Goal: Task Accomplishment & Management: Use online tool/utility

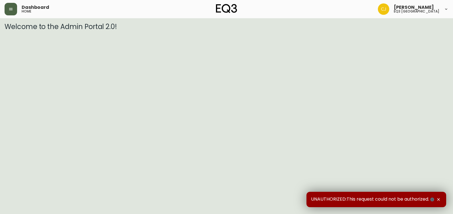
click at [15, 10] on button "button" at bounding box center [11, 9] width 13 height 13
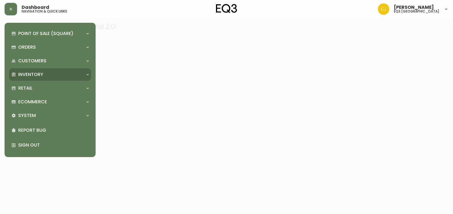
click at [19, 73] on p "Inventory" at bounding box center [30, 74] width 25 height 6
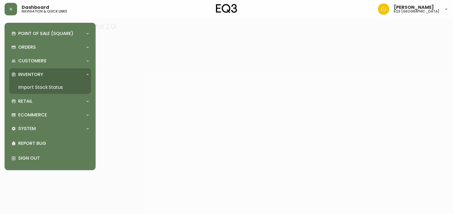
click at [16, 89] on link "Import Stock Status" at bounding box center [50, 87] width 82 height 13
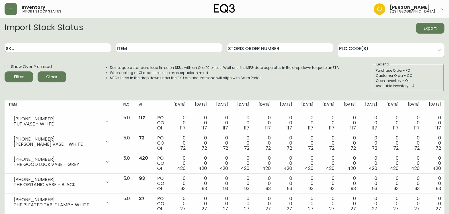
click at [81, 44] on input "SKU" at bounding box center [58, 47] width 106 height 9
paste input "3020-284-57-A"
click at [5, 71] on button "Filter" at bounding box center [19, 76] width 28 height 11
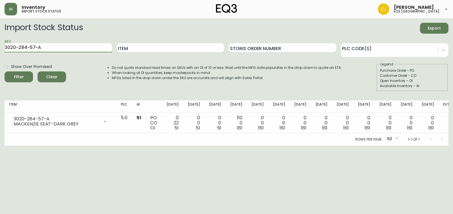
drag, startPoint x: 79, startPoint y: 44, endPoint x: 0, endPoint y: 48, distance: 78.9
click at [0, 48] on html "Inventory import stock status [PERSON_NAME] eq3 [GEOGRAPHIC_DATA] Import Stock …" at bounding box center [226, 73] width 453 height 146
paste input "2-4-B"
click at [5, 71] on button "Filter" at bounding box center [19, 76] width 28 height 11
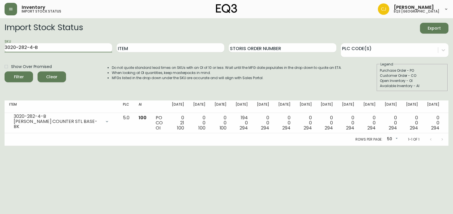
drag, startPoint x: 55, startPoint y: 47, endPoint x: 6, endPoint y: 59, distance: 50.9
click at [0, 50] on html "Inventory import stock status [PERSON_NAME] eq3 [GEOGRAPHIC_DATA] Import Stock …" at bounding box center [226, 73] width 453 height 146
paste input "[PHONE_NUMBER]"
click at [5, 71] on button "Filter" at bounding box center [19, 76] width 28 height 11
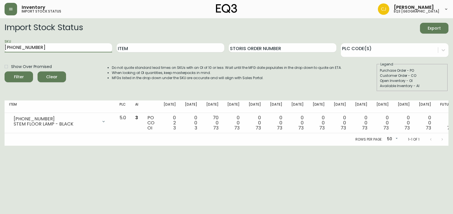
drag, startPoint x: 43, startPoint y: 48, endPoint x: 0, endPoint y: 51, distance: 43.1
click at [0, 51] on html "Inventory import stock status [PERSON_NAME] eq3 [GEOGRAPHIC_DATA] Import Stock …" at bounding box center [226, 73] width 453 height 146
paste input "[PHONE_NUMBER]"
click at [5, 71] on button "Filter" at bounding box center [19, 76] width 28 height 11
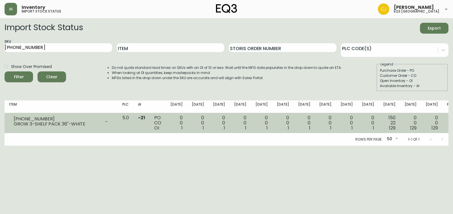
click at [113, 121] on div "[PHONE_NUMBER] GROW 3-SHELF PACK 36"-WHITE" at bounding box center [61, 121] width 104 height 13
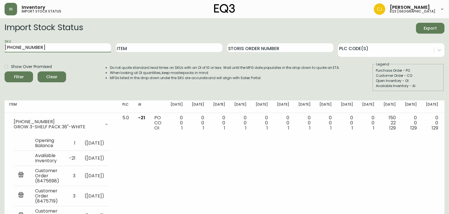
drag, startPoint x: 48, startPoint y: 49, endPoint x: 0, endPoint y: 42, distance: 48.3
click at [0, 42] on html "Inventory import stock status [PERSON_NAME] eq3 [GEOGRAPHIC_DATA] Import Stock …" at bounding box center [224, 173] width 449 height 347
paste input "3020-980-40-B"
click at [5, 71] on button "Filter" at bounding box center [19, 76] width 28 height 11
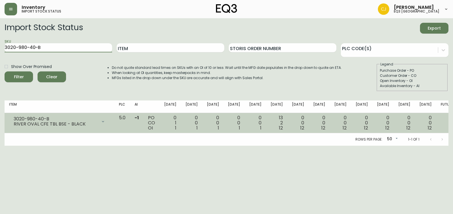
click at [105, 121] on icon at bounding box center [103, 121] width 5 height 5
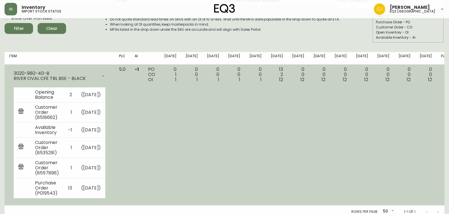
scroll to position [63, 0]
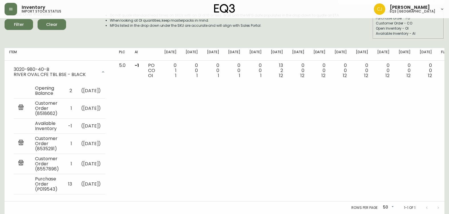
click at [0, 116] on html "Inventory import stock status [PERSON_NAME] eq3 [GEOGRAPHIC_DATA] Import Stock …" at bounding box center [224, 81] width 449 height 266
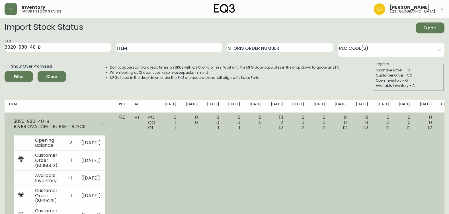
scroll to position [0, 0]
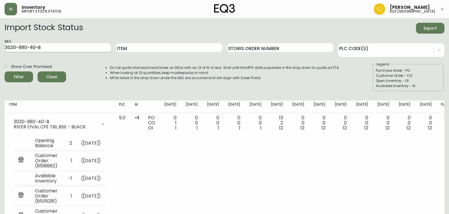
click at [63, 44] on input "3020-980-40-B" at bounding box center [58, 47] width 106 height 9
drag, startPoint x: 57, startPoint y: 45, endPoint x: 1, endPoint y: 48, distance: 55.6
click at [0, 48] on html "Inventory import stock status [PERSON_NAME] eq3 [GEOGRAPHIC_DATA] Import Stock …" at bounding box center [224, 133] width 449 height 266
paste input "[PHONE_NUMBER]"
type input "[PHONE_NUMBER]"
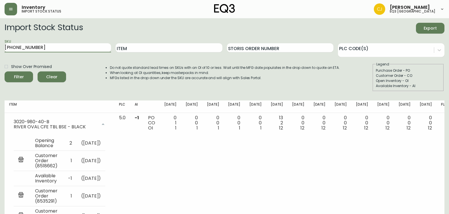
click at [5, 71] on button "Filter" at bounding box center [19, 76] width 28 height 11
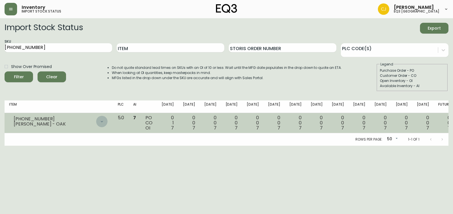
click at [104, 123] on icon at bounding box center [102, 121] width 5 height 5
